Goal: Transaction & Acquisition: Purchase product/service

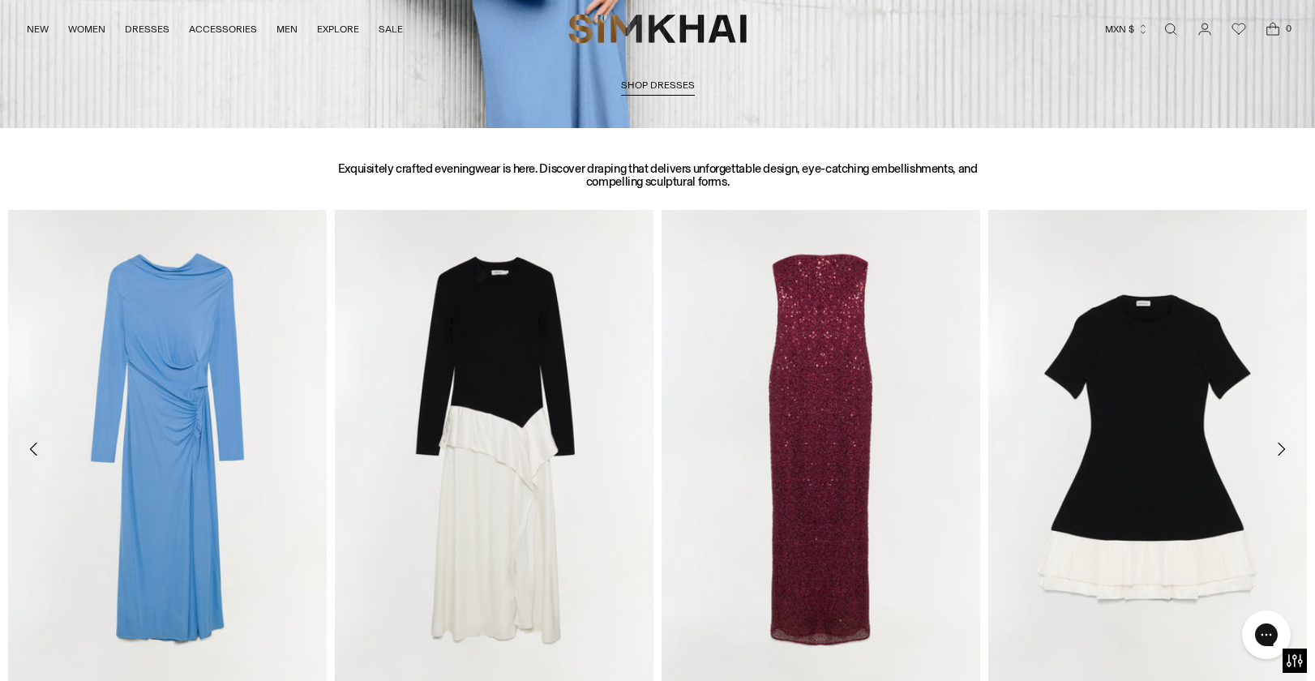
scroll to position [2181, 0]
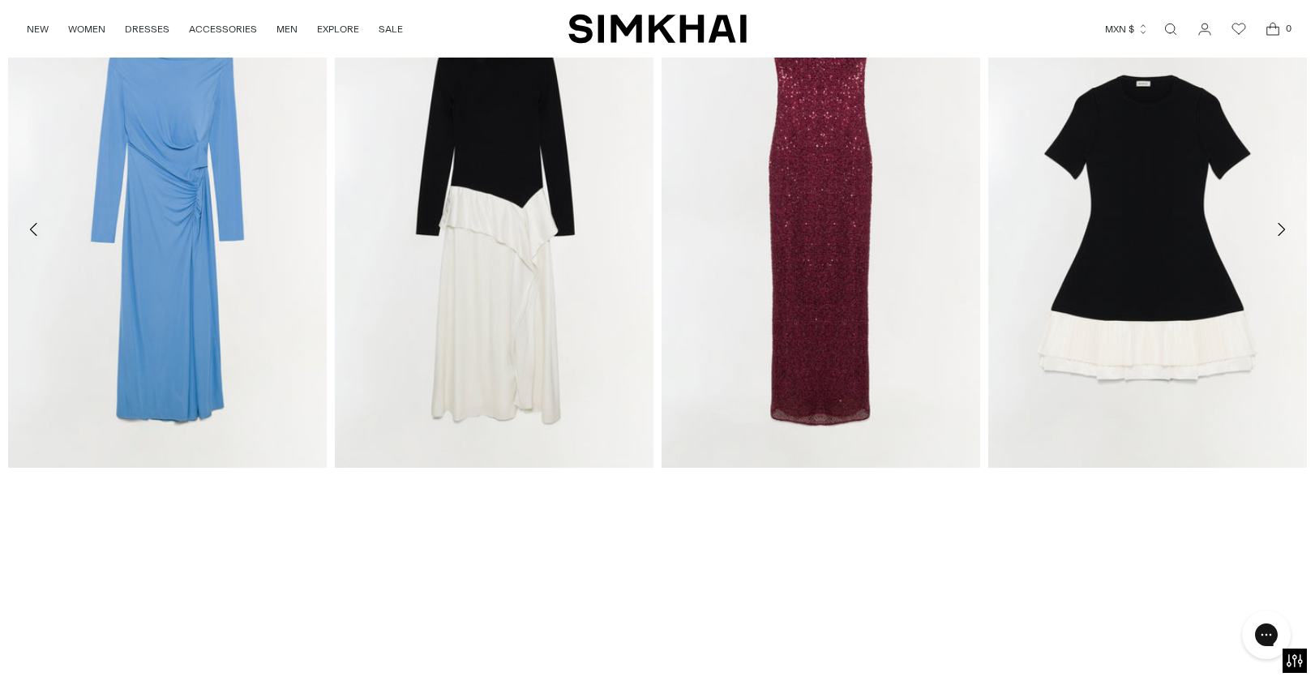
click at [1128, 27] on button "MXN $" at bounding box center [1127, 29] width 44 height 36
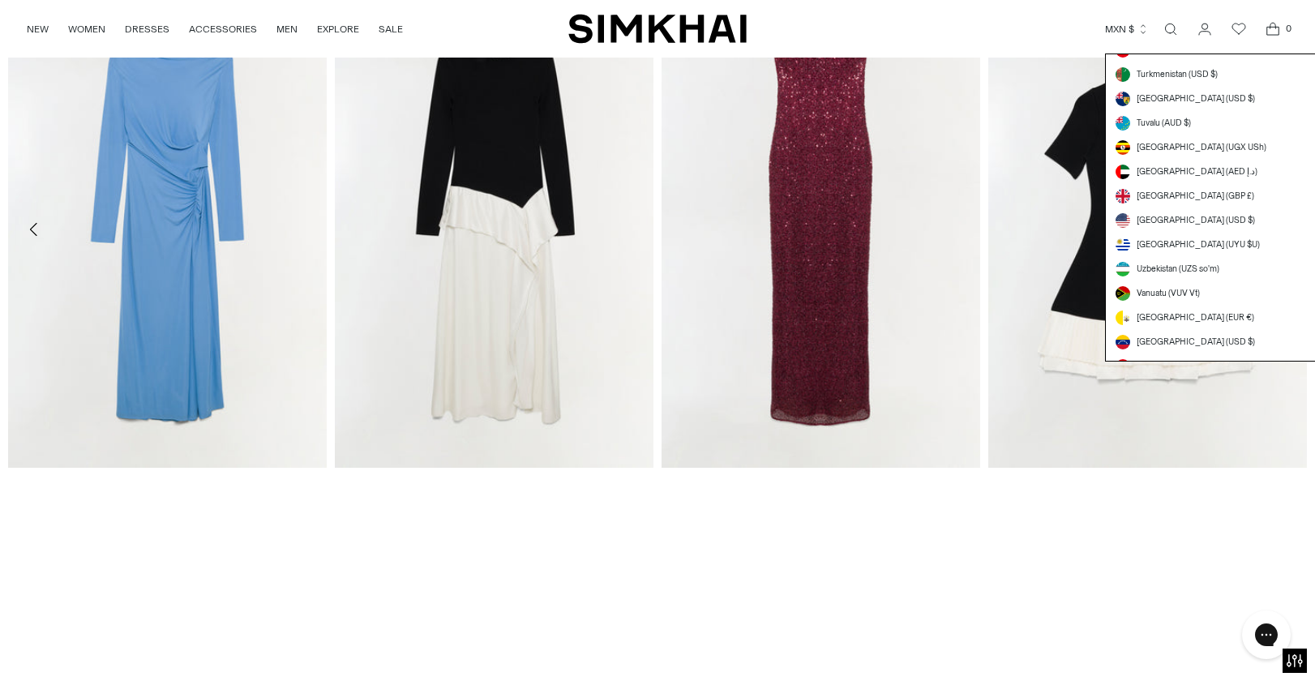
scroll to position [4509, 0]
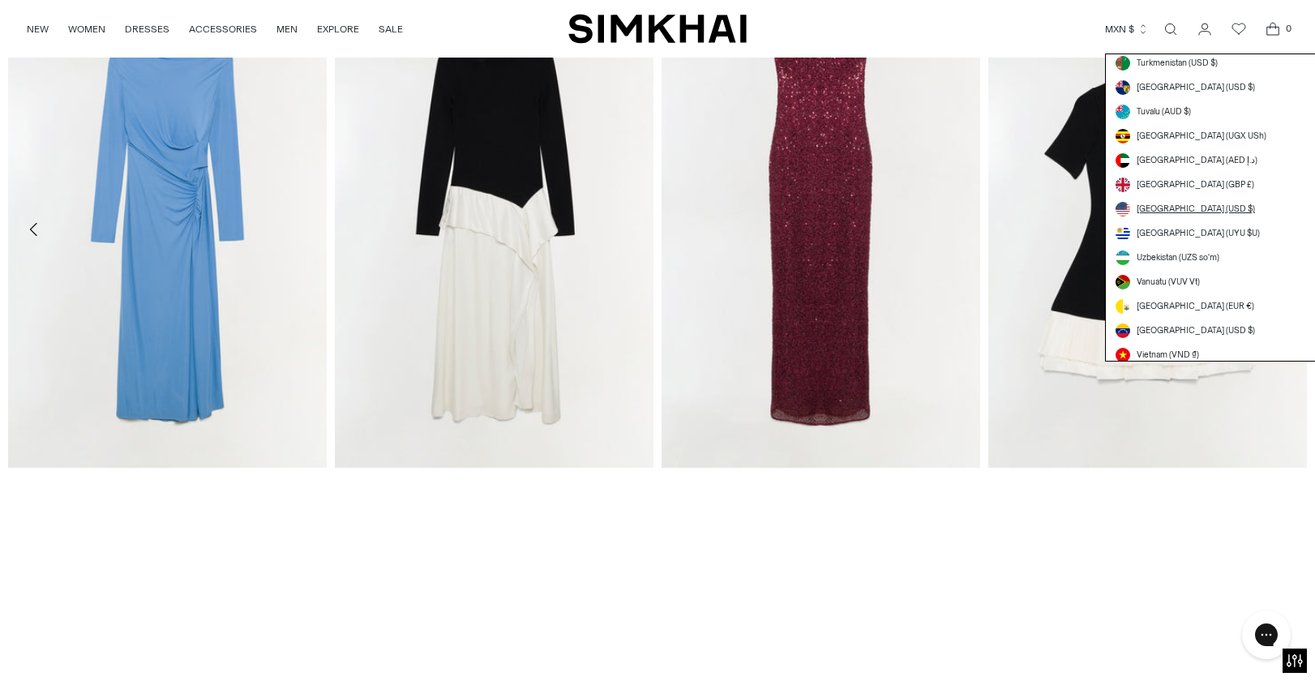
click at [1188, 208] on span "[GEOGRAPHIC_DATA] (USD $)" at bounding box center [1196, 209] width 118 height 13
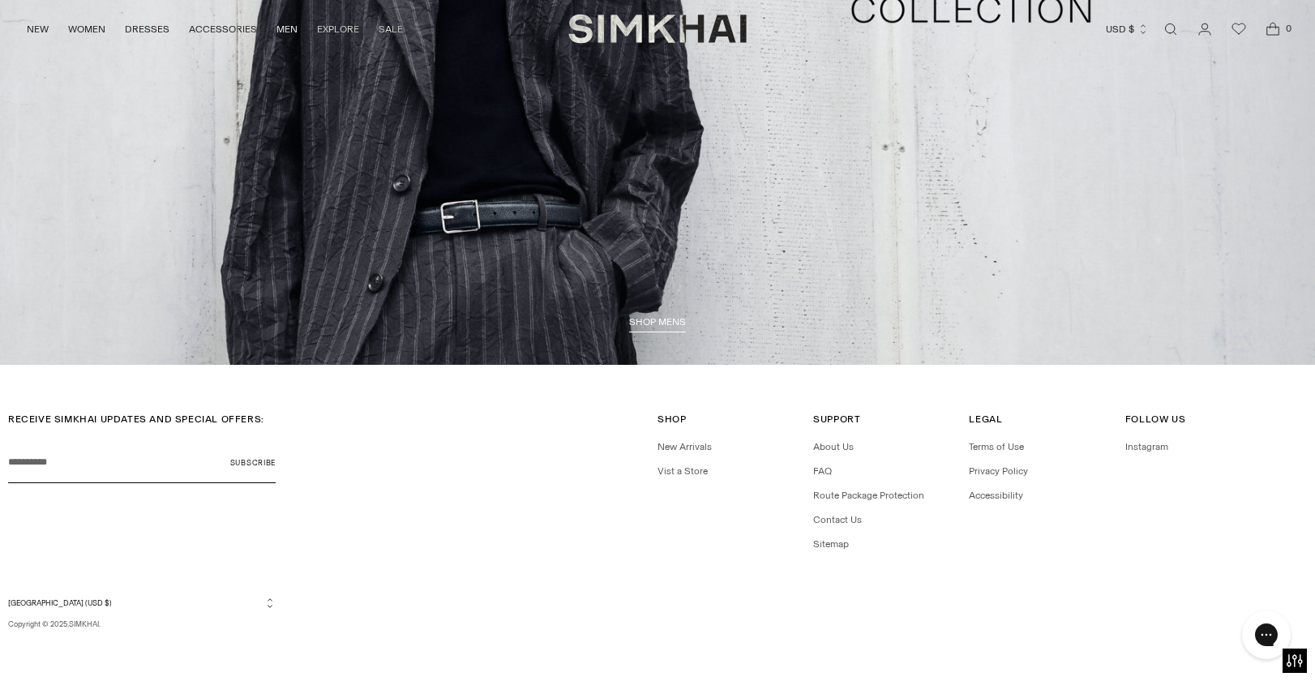
scroll to position [4664, 0]
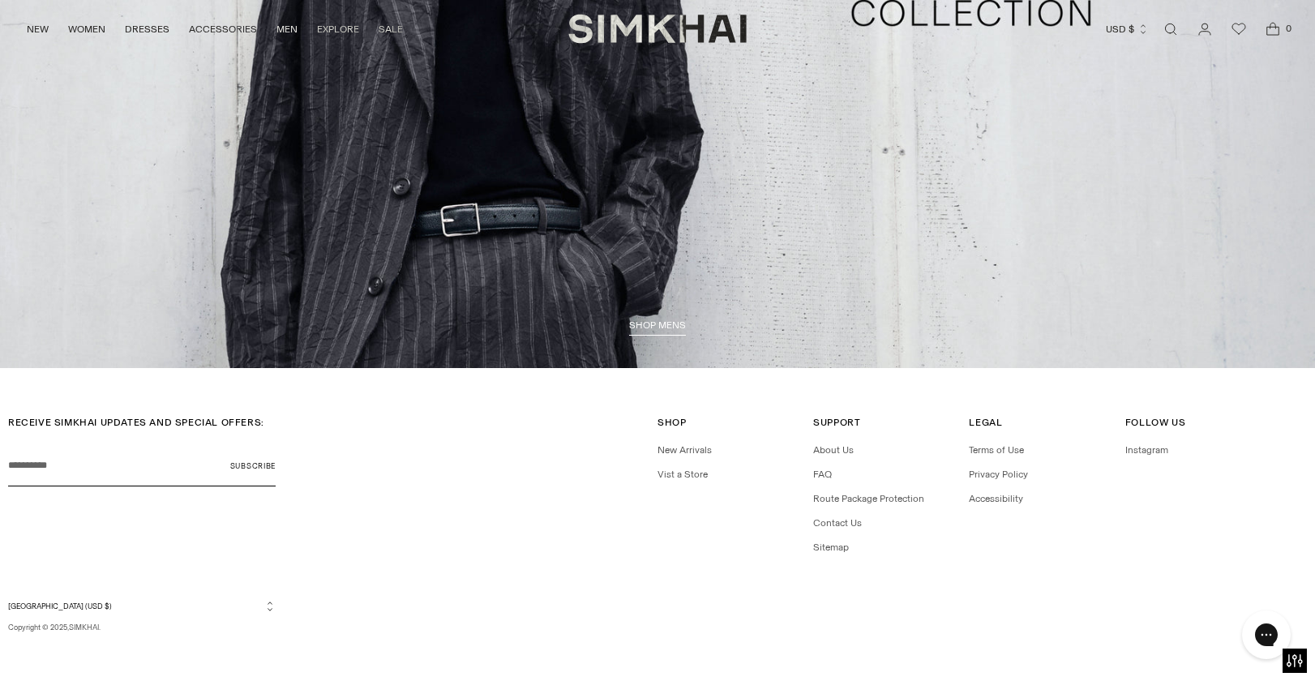
click at [671, 603] on div "Currency [GEOGRAPHIC_DATA] (USD $) [GEOGRAPHIC_DATA] (ALL L) [GEOGRAPHIC_DATA] …" at bounding box center [657, 616] width 1299 height 33
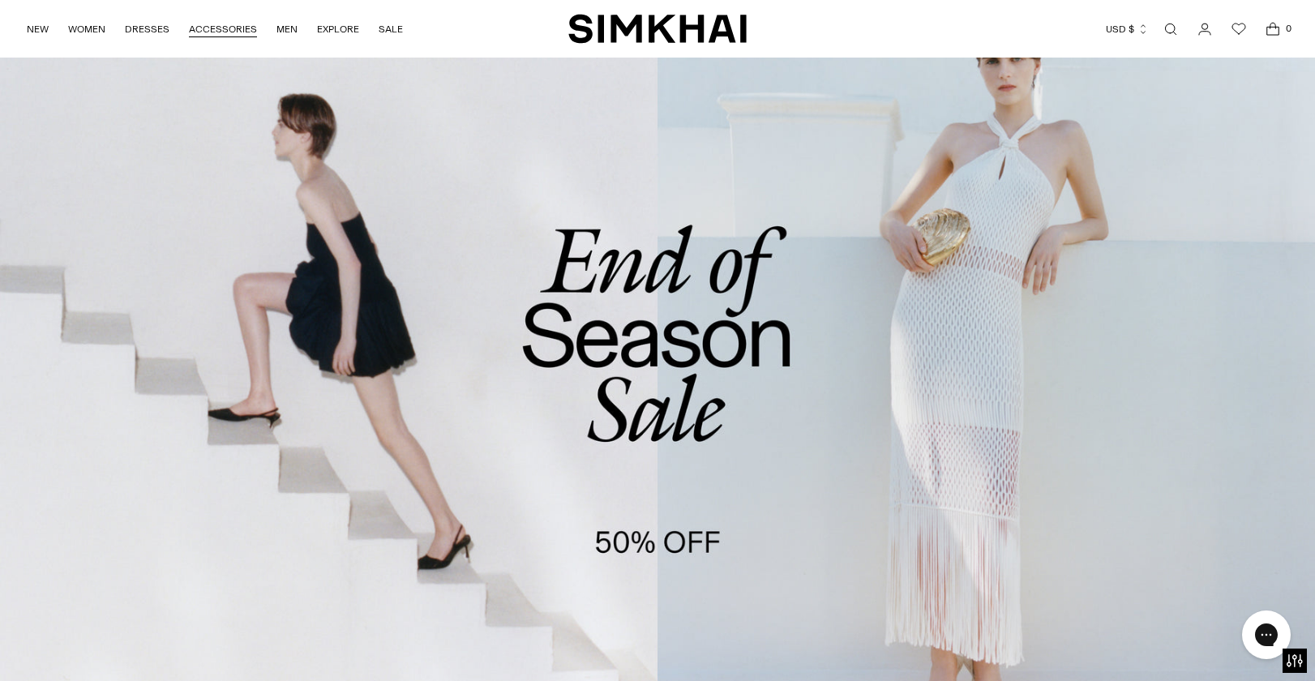
scroll to position [39, 0]
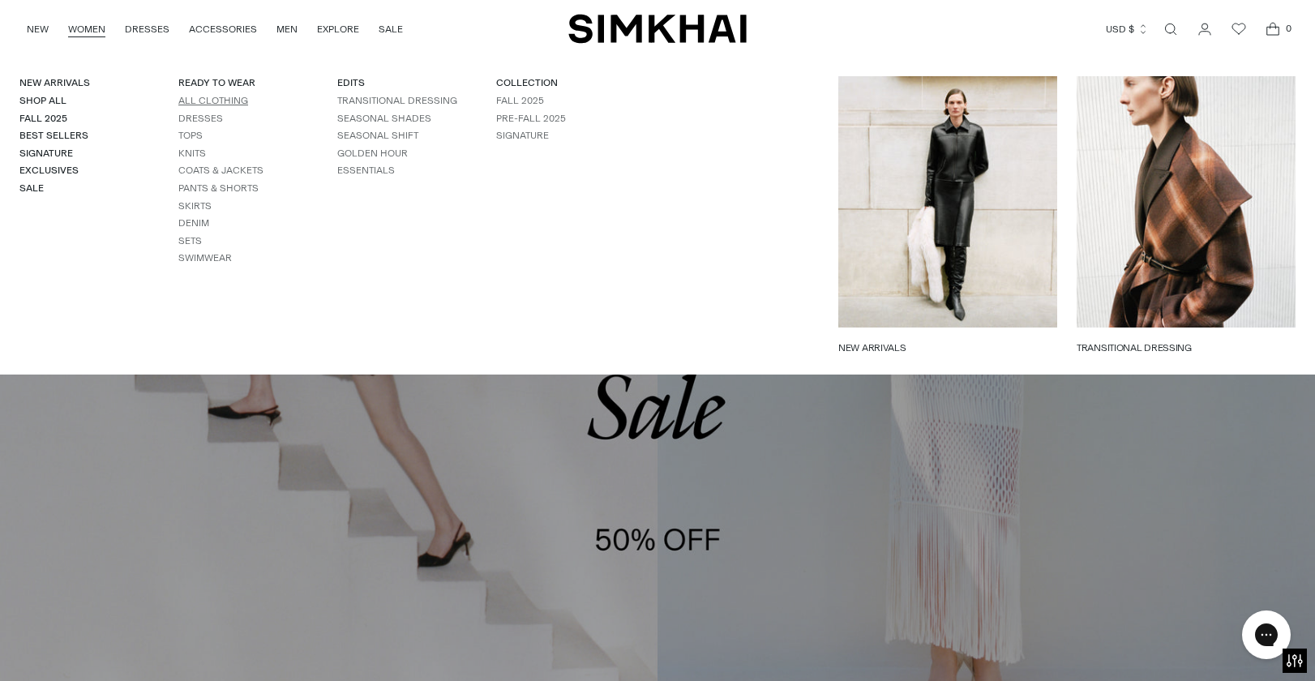
click at [192, 100] on link "All Clothing" at bounding box center [213, 100] width 70 height 11
